Goal: Task Accomplishment & Management: Manage account settings

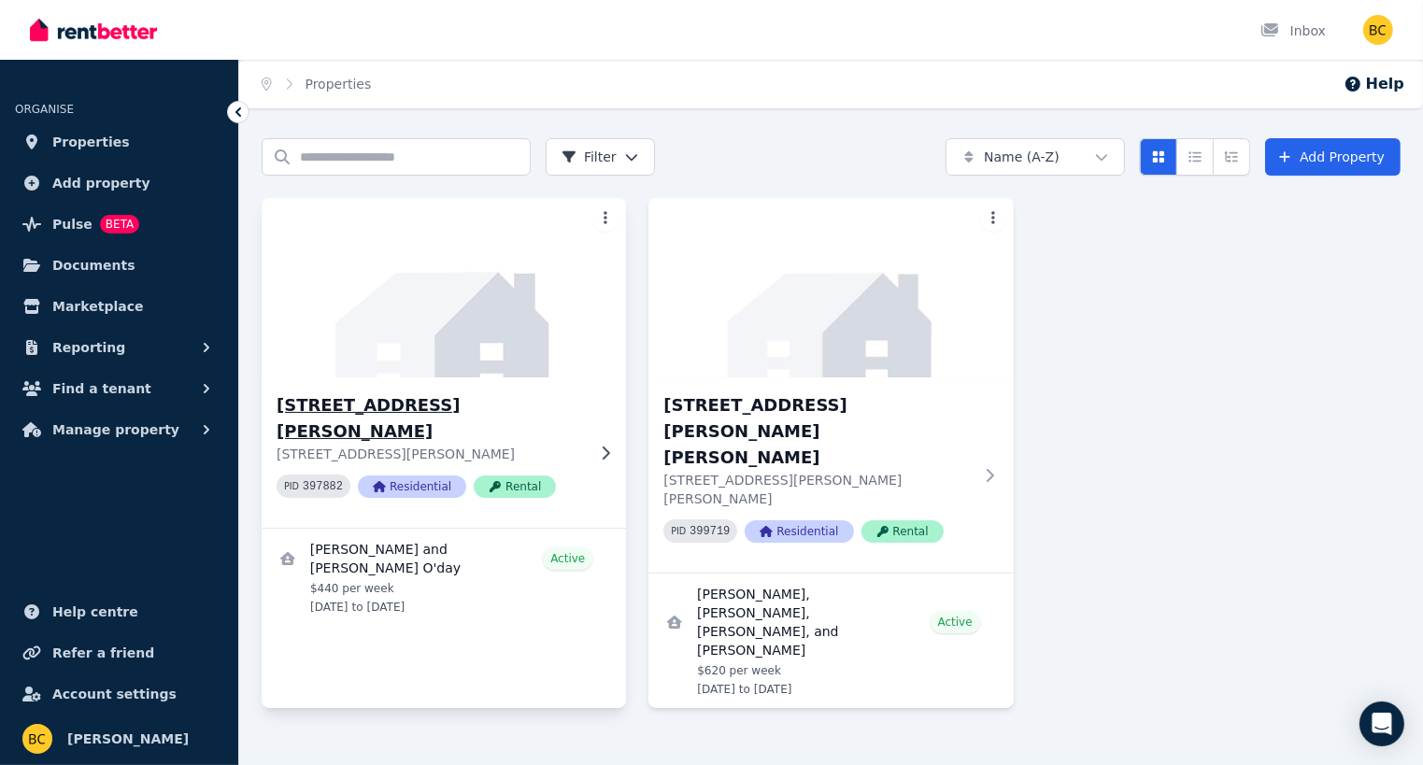
click at [434, 405] on h3 "[STREET_ADDRESS][PERSON_NAME]" at bounding box center [431, 418] width 308 height 52
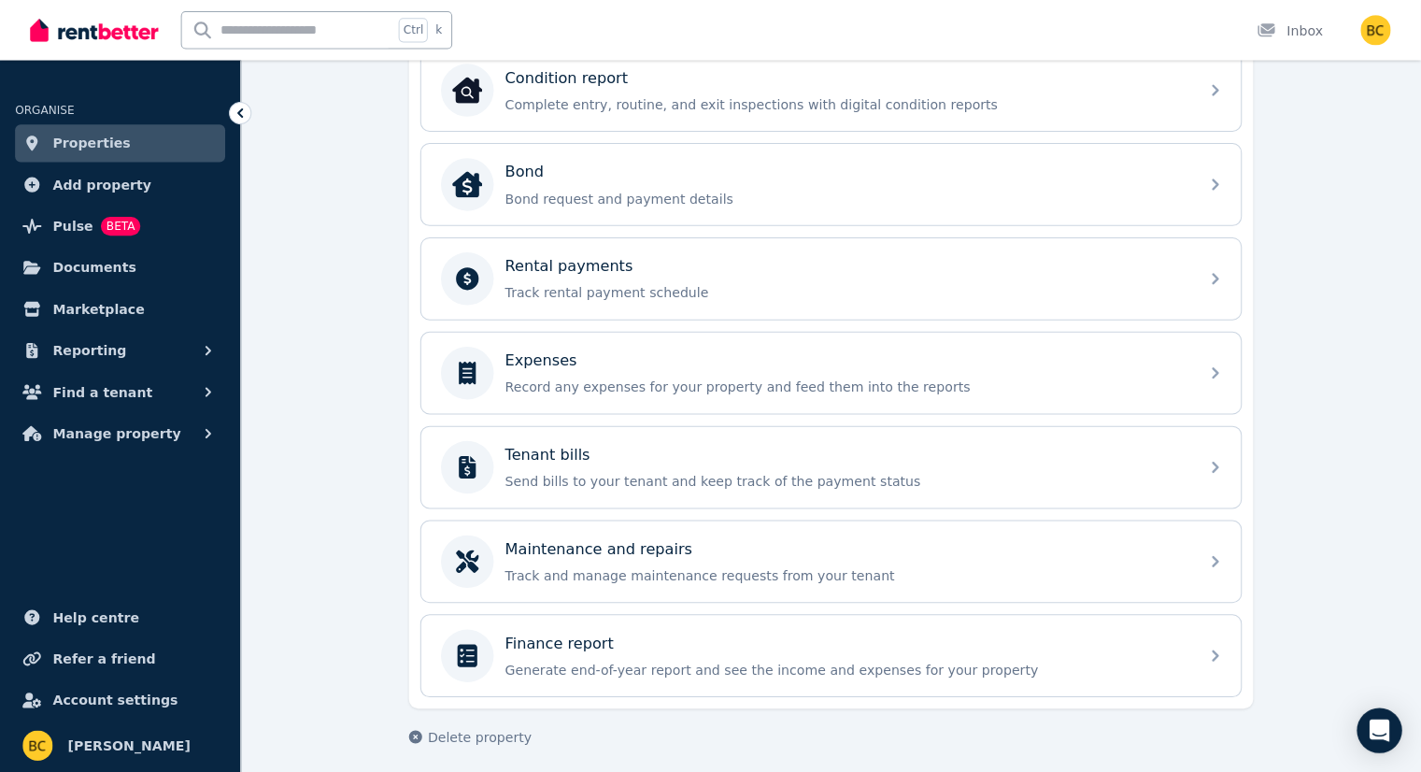
scroll to position [626, 0]
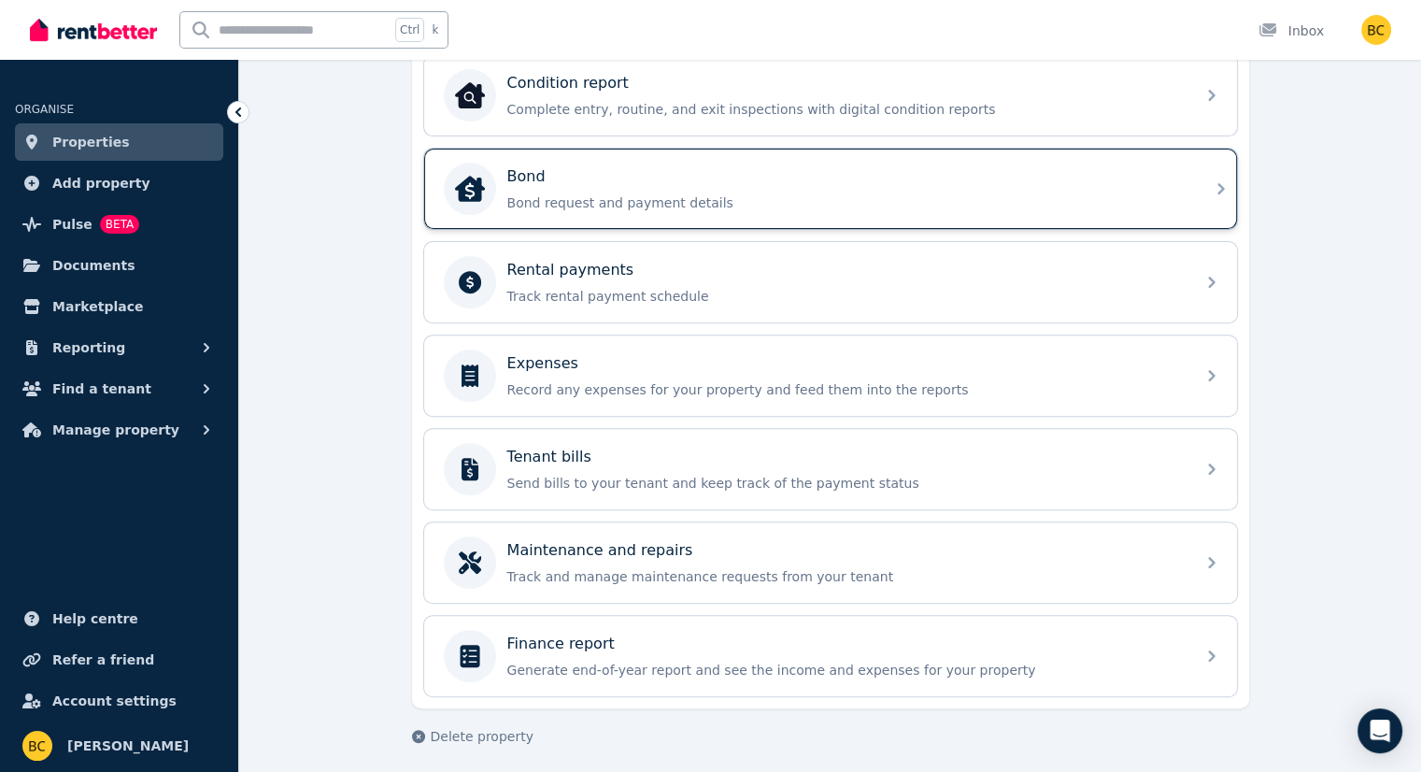
click at [650, 180] on div "Bond" at bounding box center [845, 176] width 677 height 22
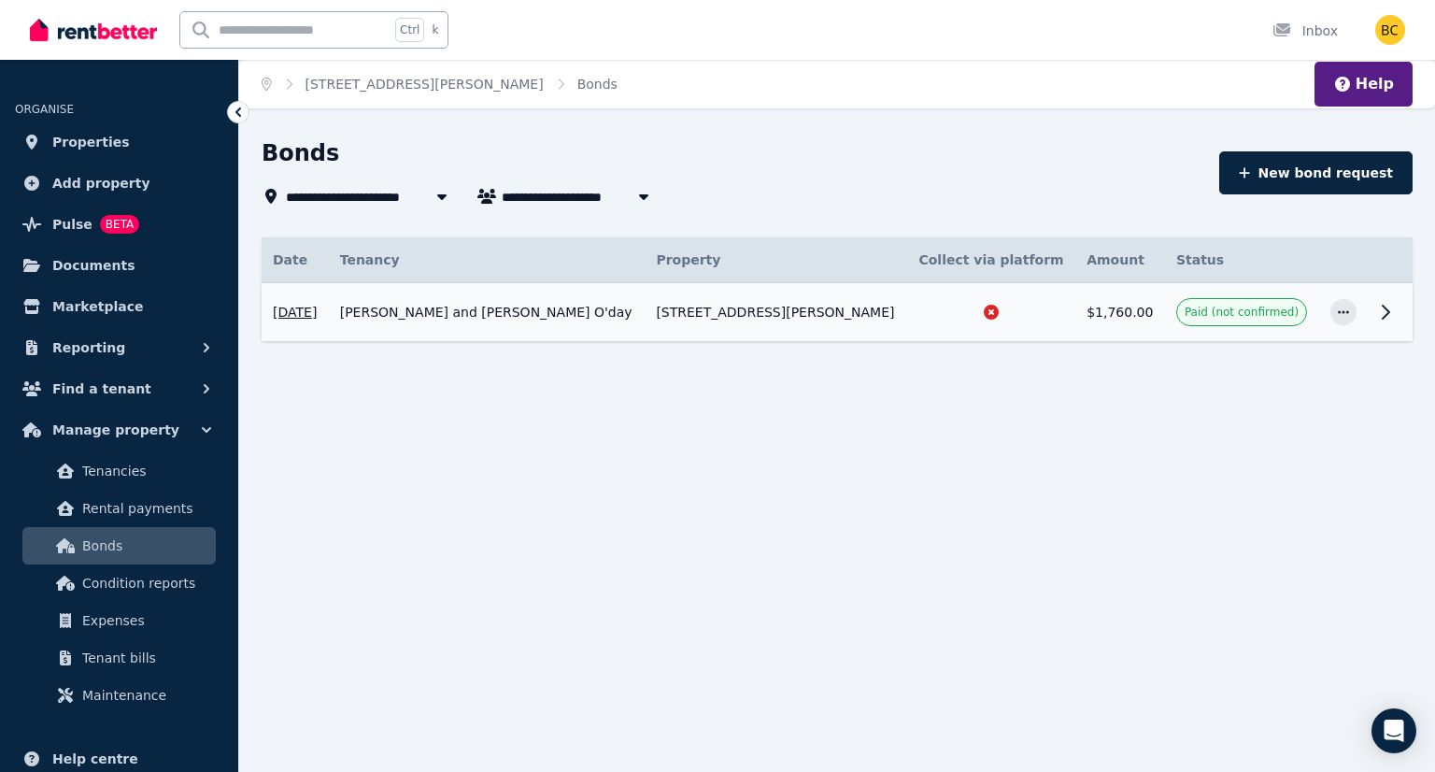
click at [1379, 312] on icon at bounding box center [1386, 312] width 22 height 22
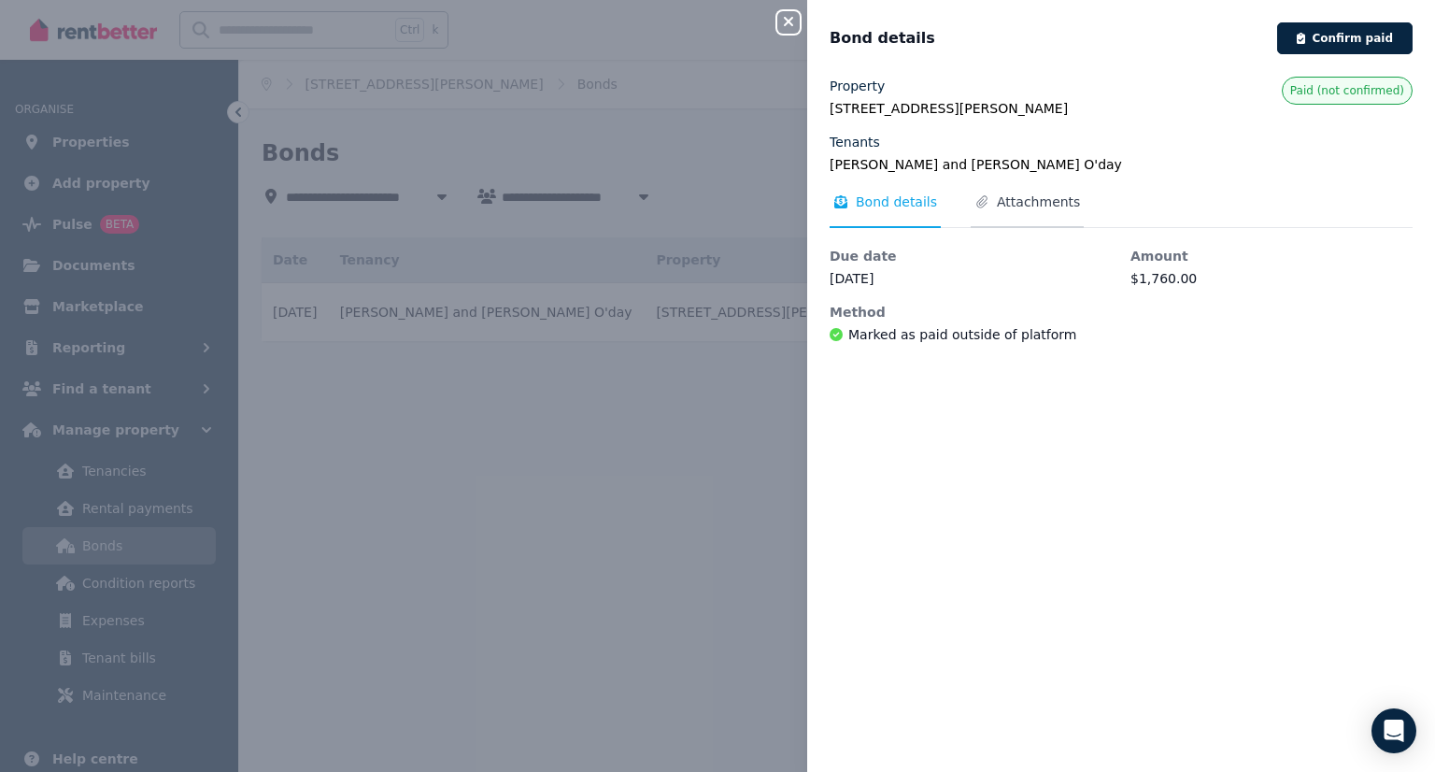
click at [1013, 203] on span "Attachments" at bounding box center [1038, 201] width 83 height 19
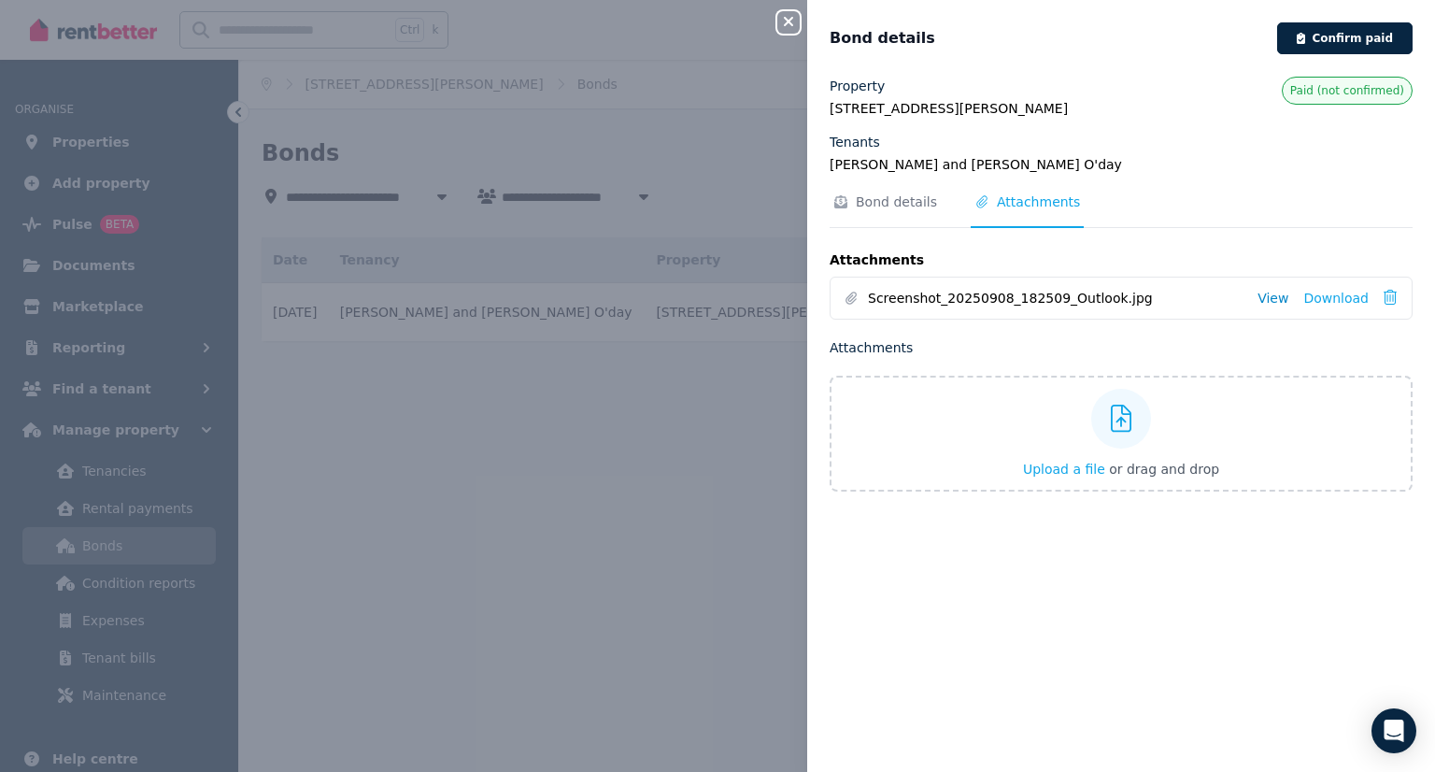
click at [1266, 298] on link "View" at bounding box center [1273, 298] width 31 height 19
click at [862, 194] on span "Bond details" at bounding box center [896, 201] width 81 height 19
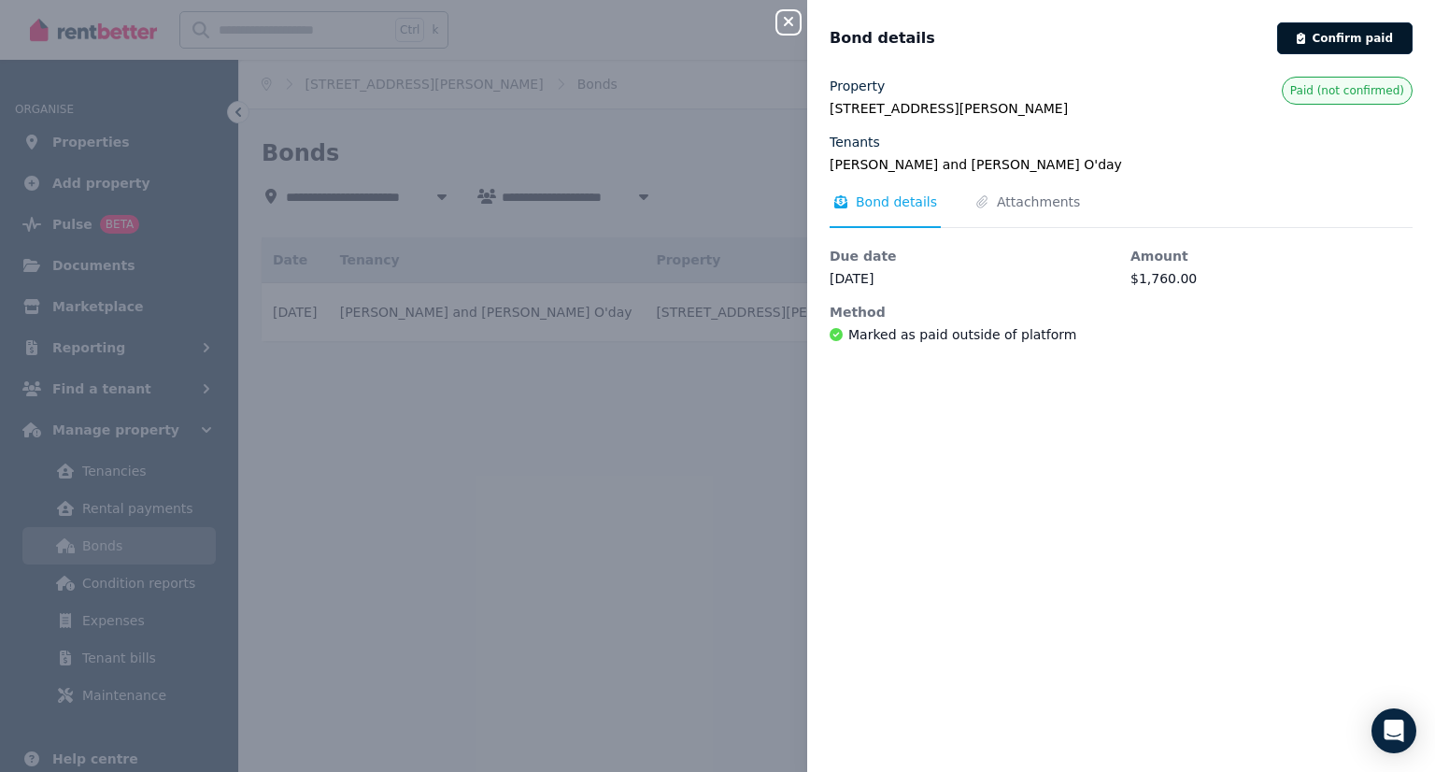
click at [1334, 38] on button "Confirm paid" at bounding box center [1344, 38] width 135 height 32
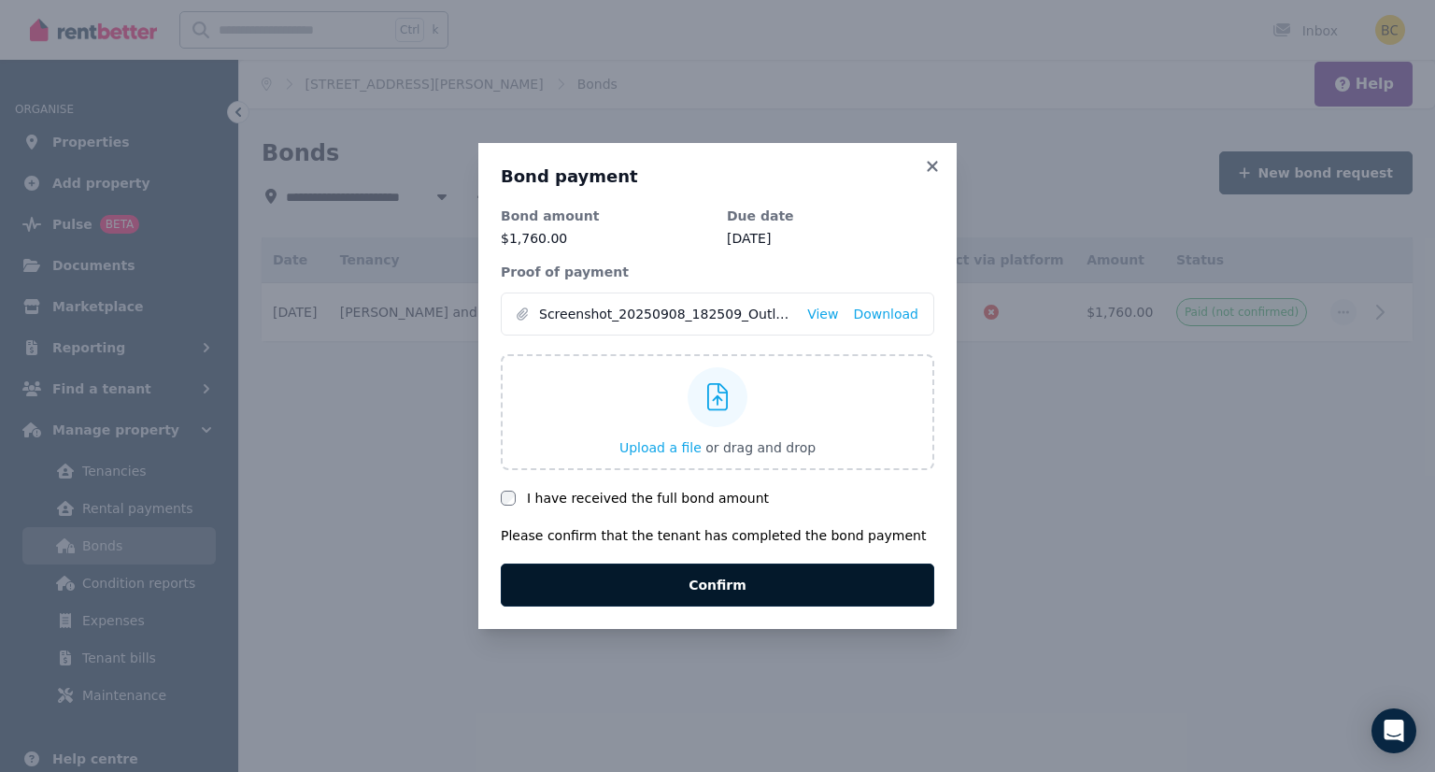
click at [697, 577] on button "Confirm" at bounding box center [718, 584] width 434 height 43
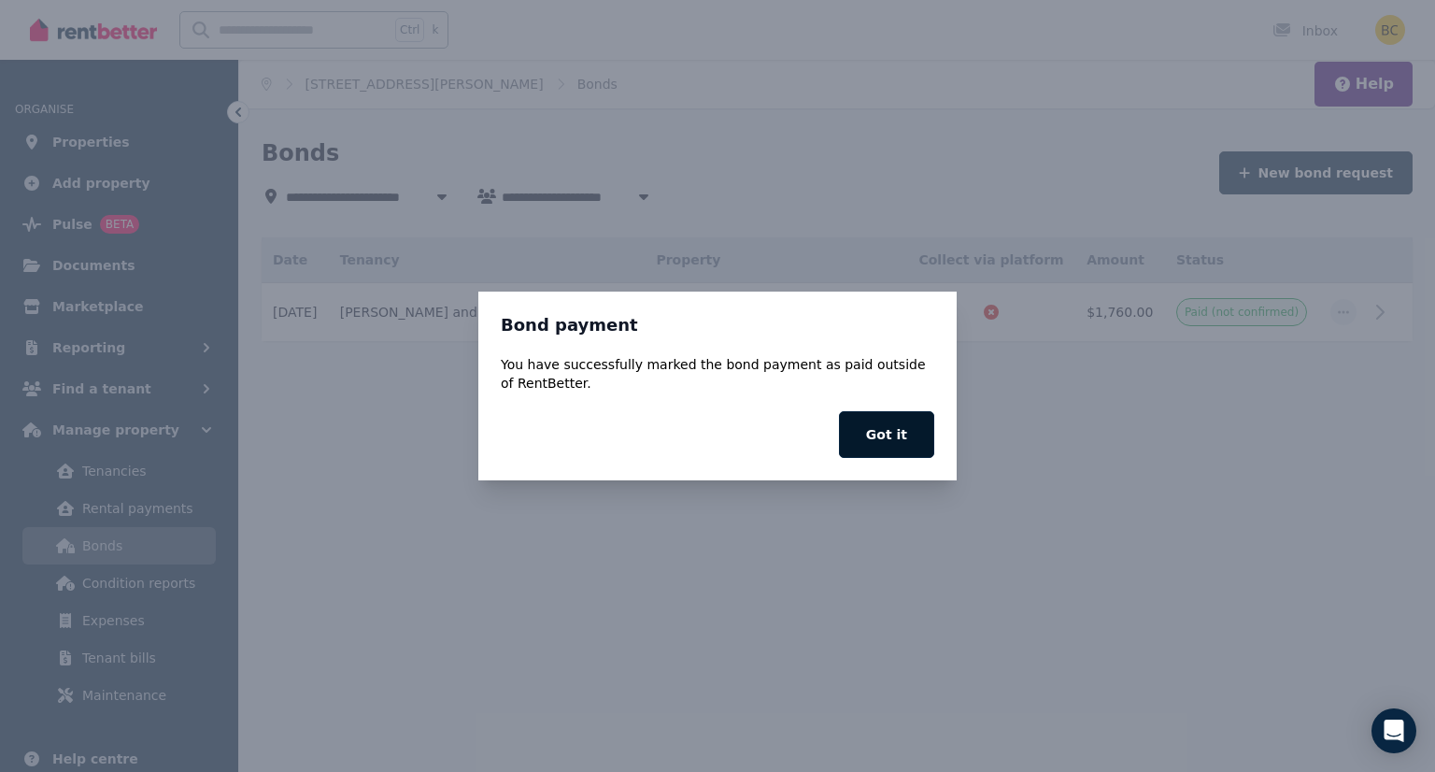
click at [882, 442] on button "Got it" at bounding box center [886, 434] width 95 height 47
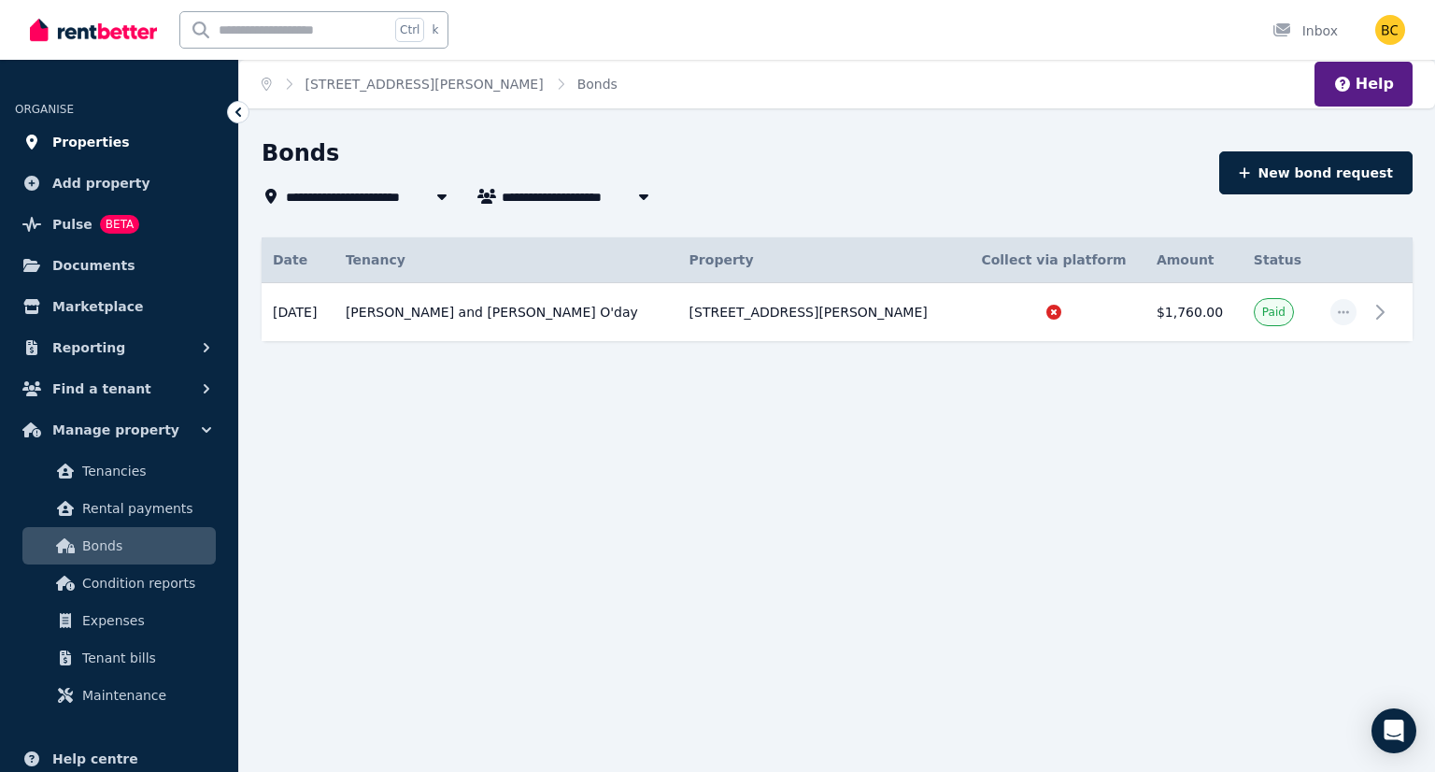
click at [95, 146] on span "Properties" at bounding box center [91, 142] width 78 height 22
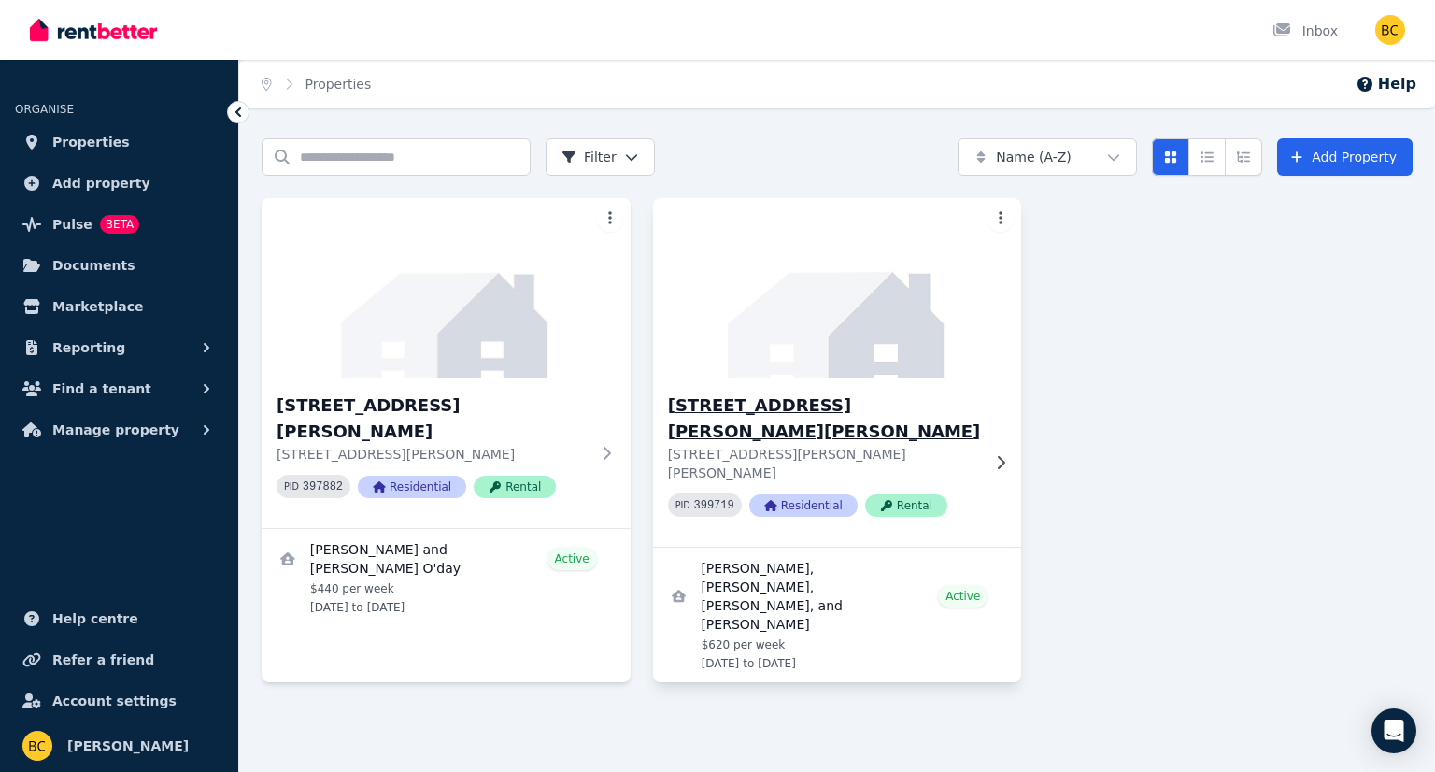
click at [734, 412] on h3 "[STREET_ADDRESS][PERSON_NAME][PERSON_NAME]" at bounding box center [824, 418] width 313 height 52
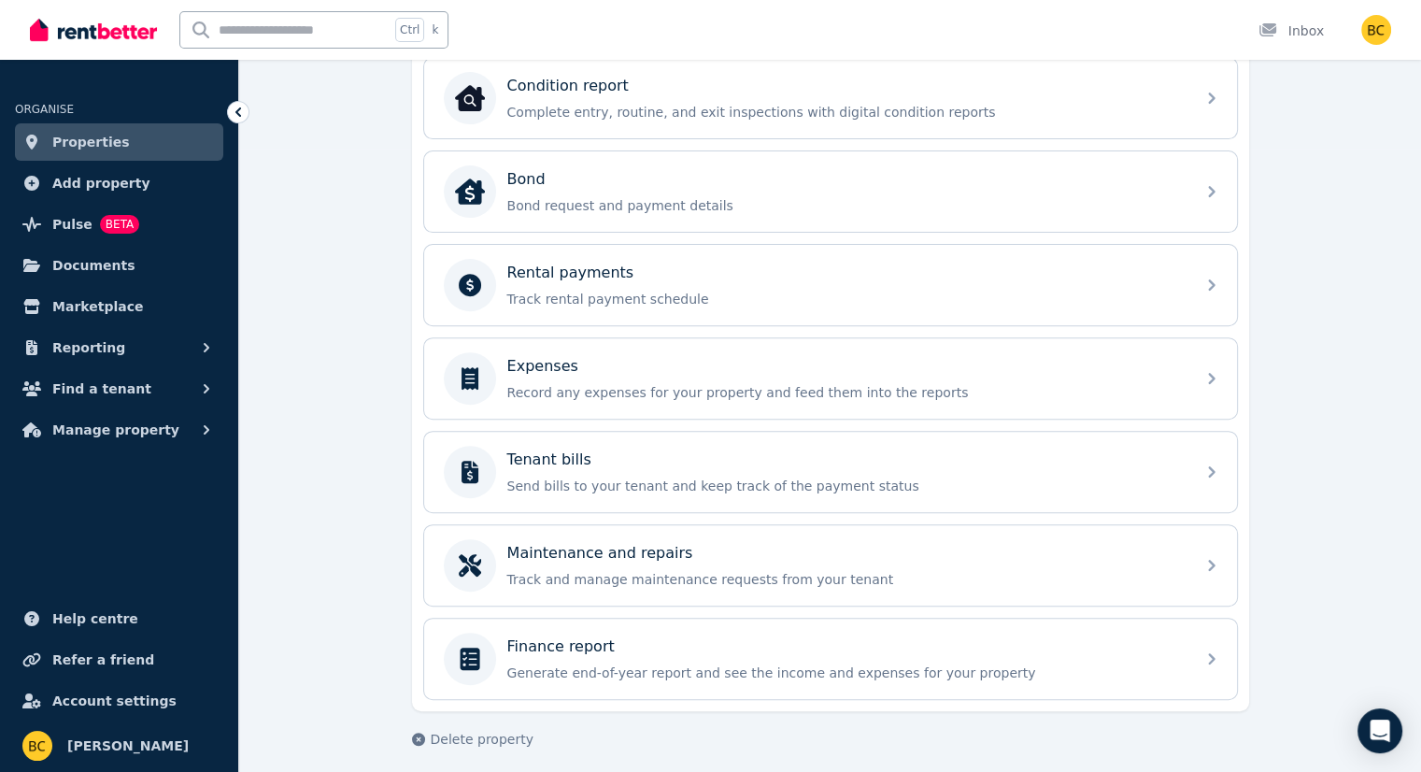
scroll to position [626, 0]
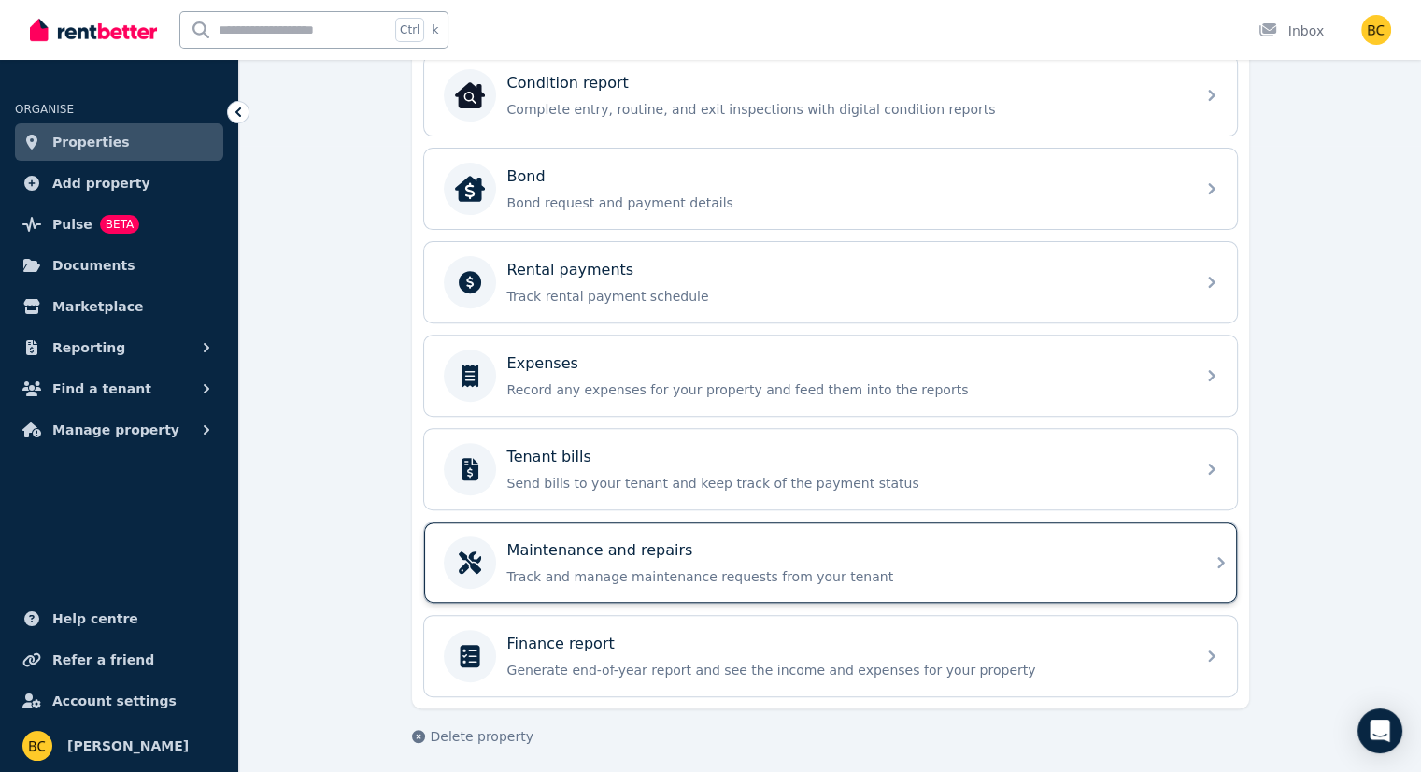
click at [763, 542] on div "Maintenance and repairs" at bounding box center [845, 550] width 677 height 22
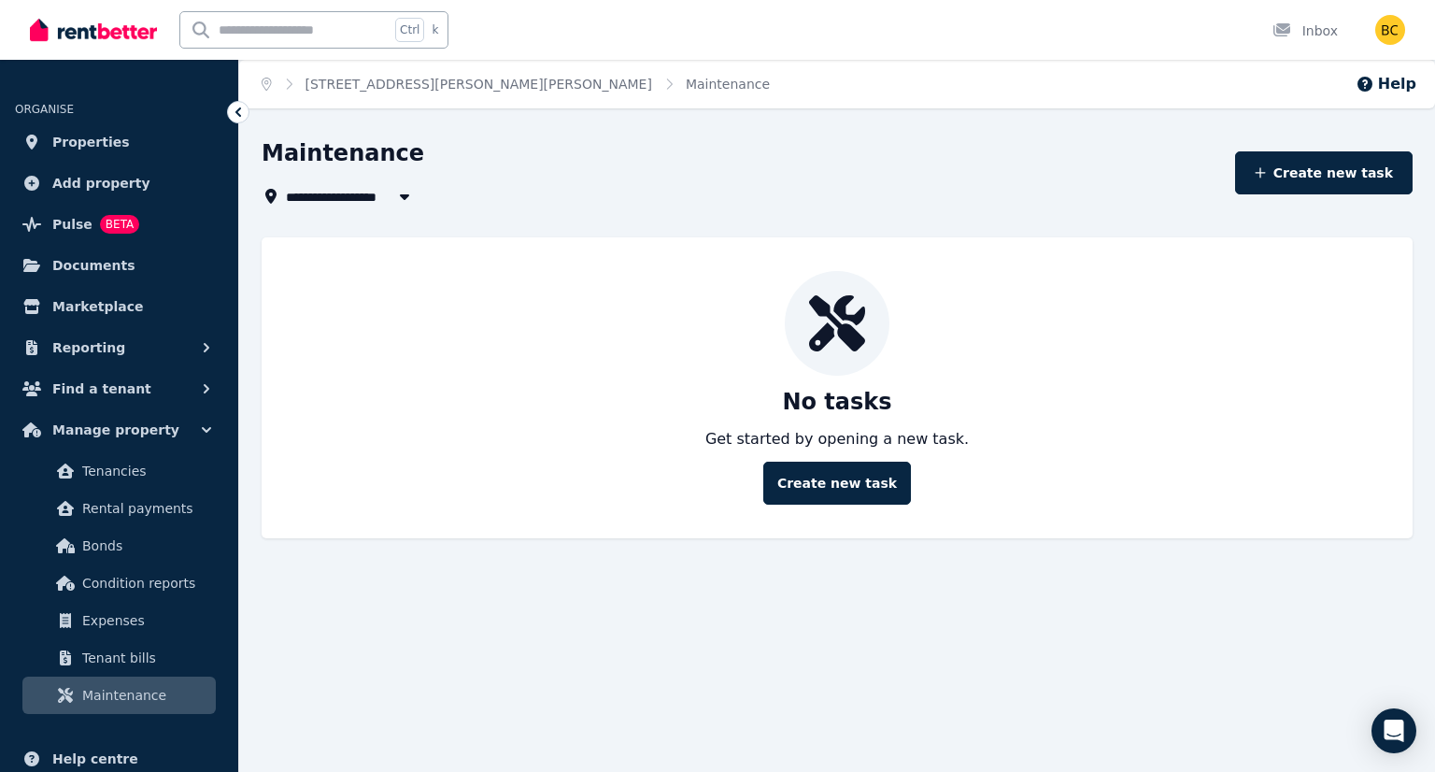
click at [243, 116] on icon at bounding box center [238, 112] width 19 height 19
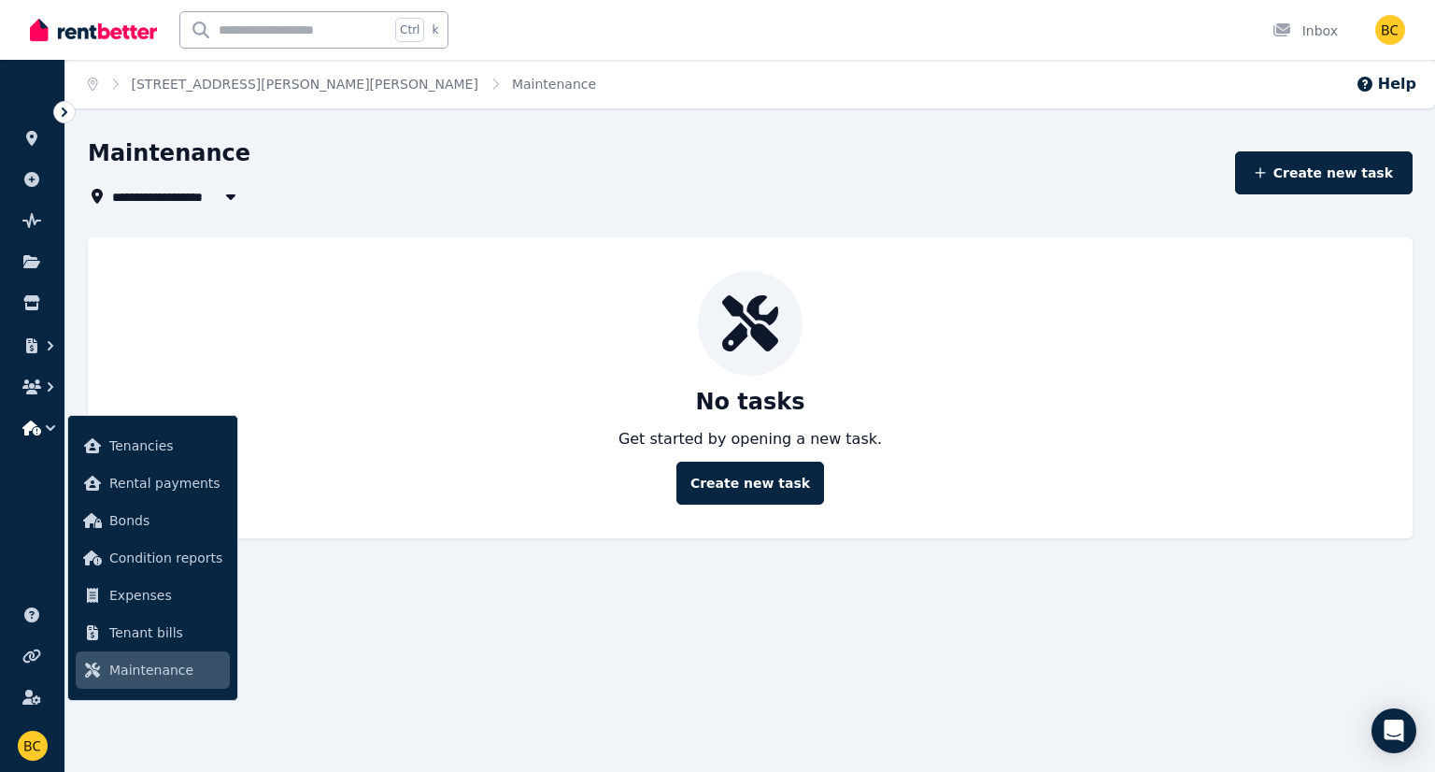
click at [58, 113] on icon at bounding box center [64, 112] width 19 height 19
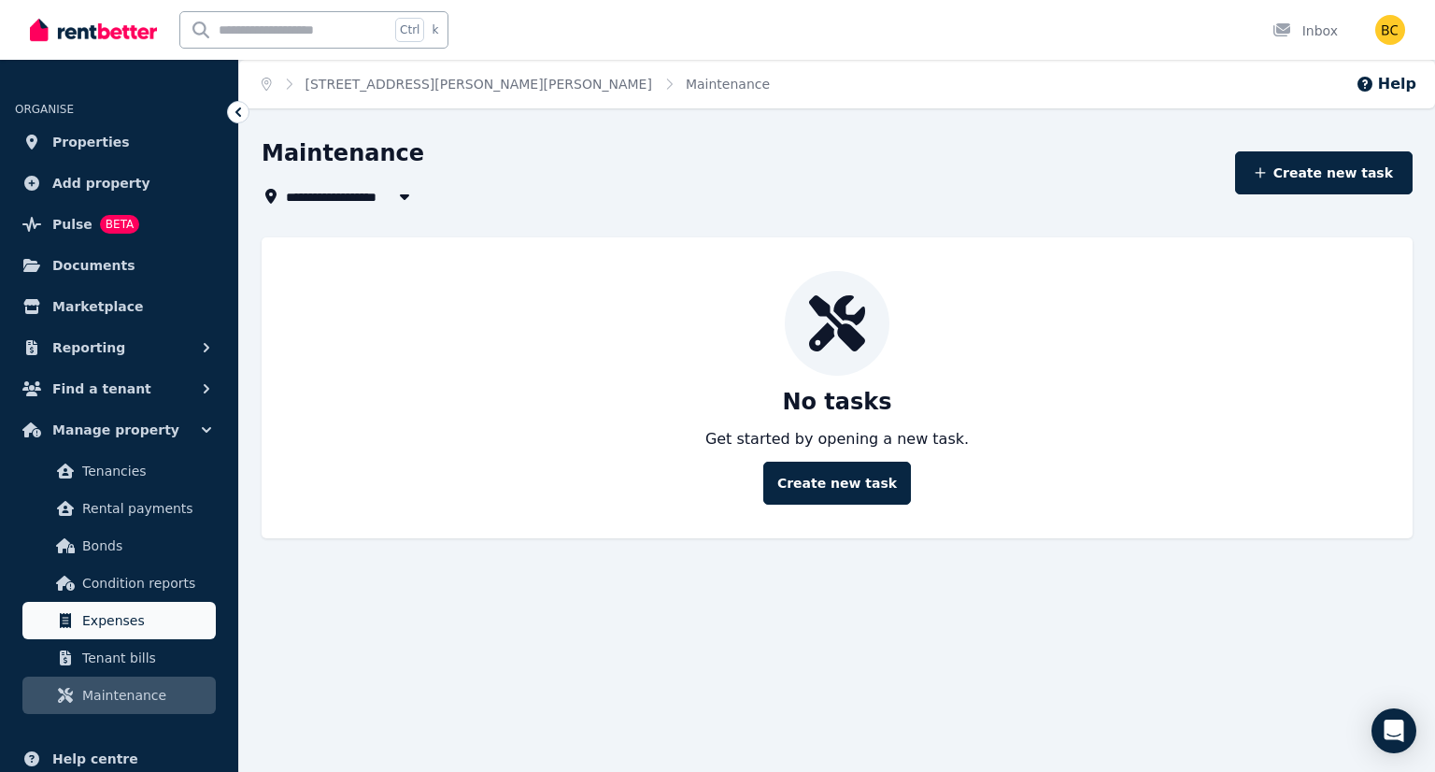
click at [134, 620] on span "Expenses" at bounding box center [145, 620] width 126 height 22
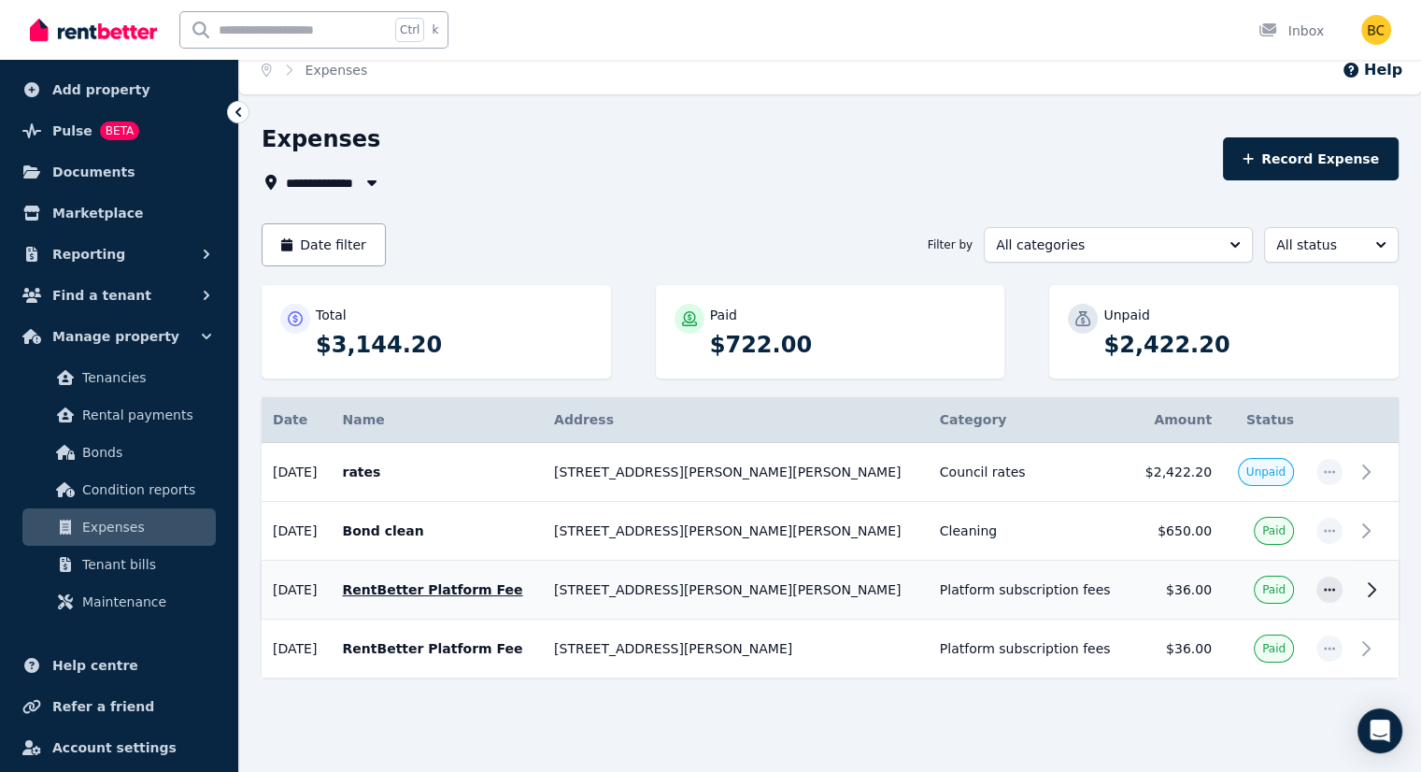
scroll to position [19, 0]
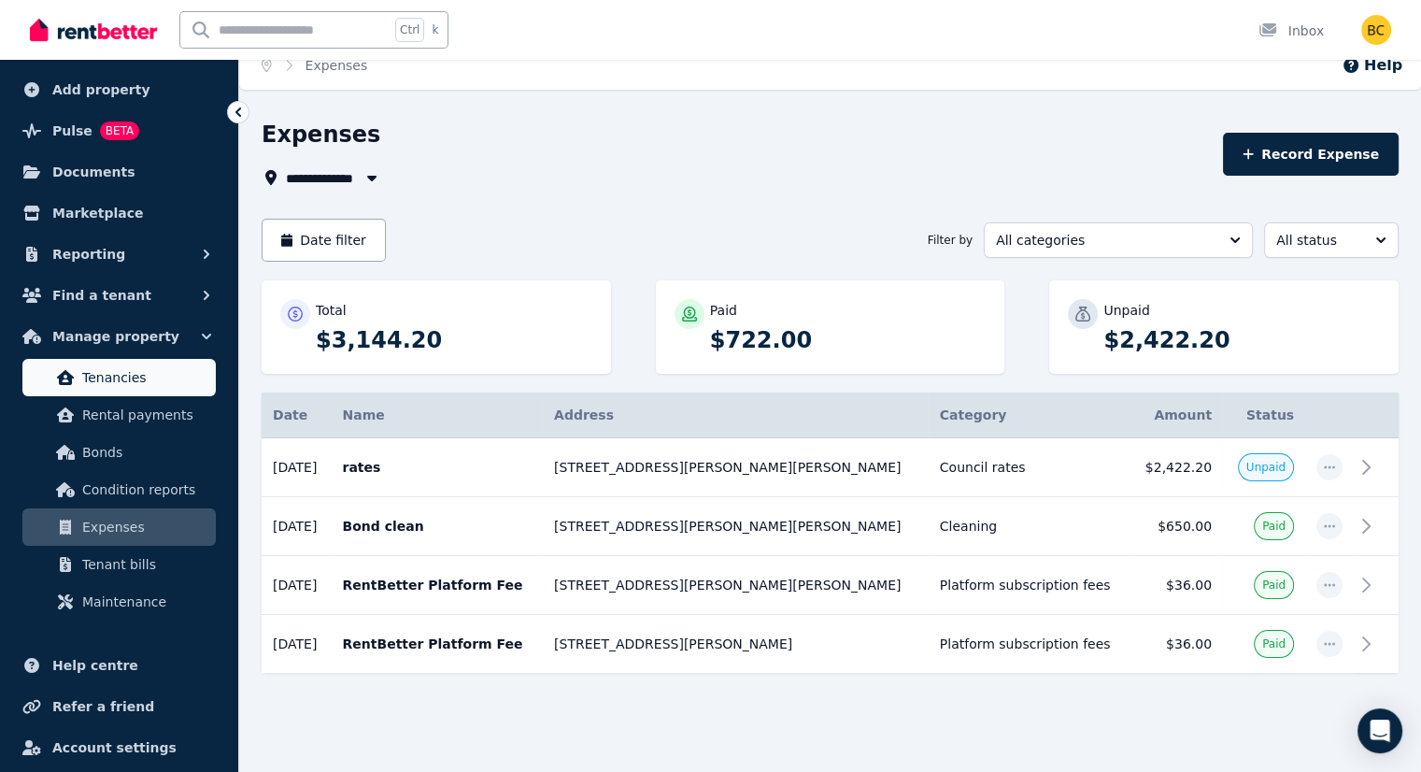
click at [150, 385] on span "Tenancies" at bounding box center [145, 377] width 126 height 22
